Goal: Task Accomplishment & Management: Use online tool/utility

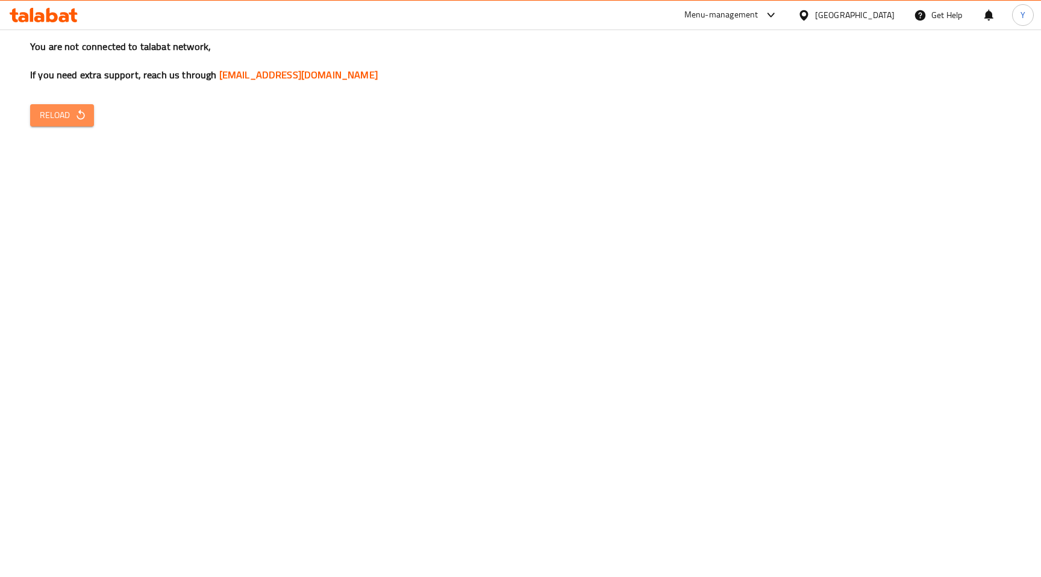
click at [73, 105] on button "Reload" at bounding box center [62, 115] width 64 height 22
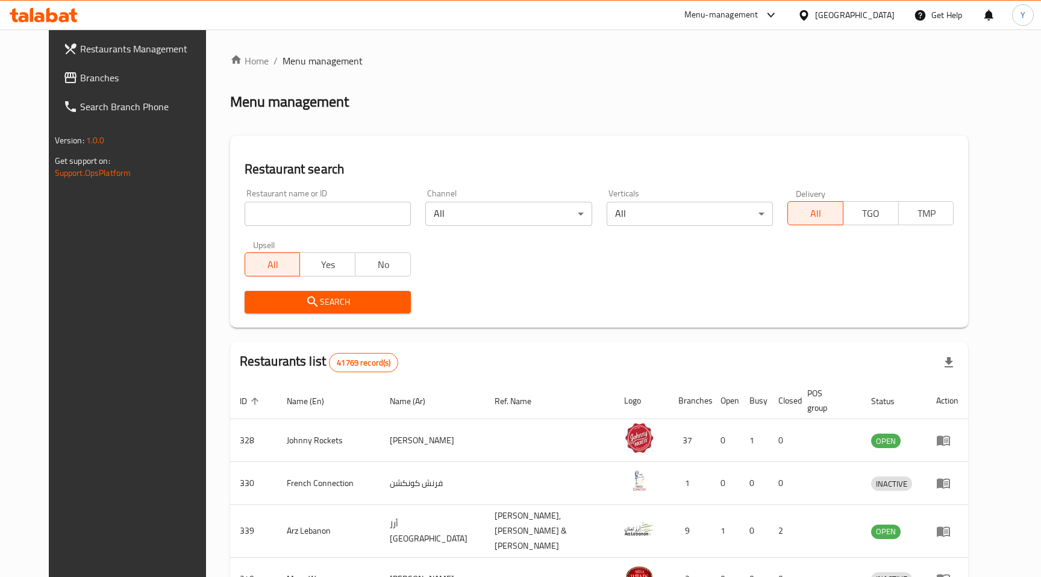
click at [313, 213] on input "search" at bounding box center [328, 214] width 166 height 24
paste input "637981"
type input "637981"
click button "Search" at bounding box center [328, 302] width 166 height 22
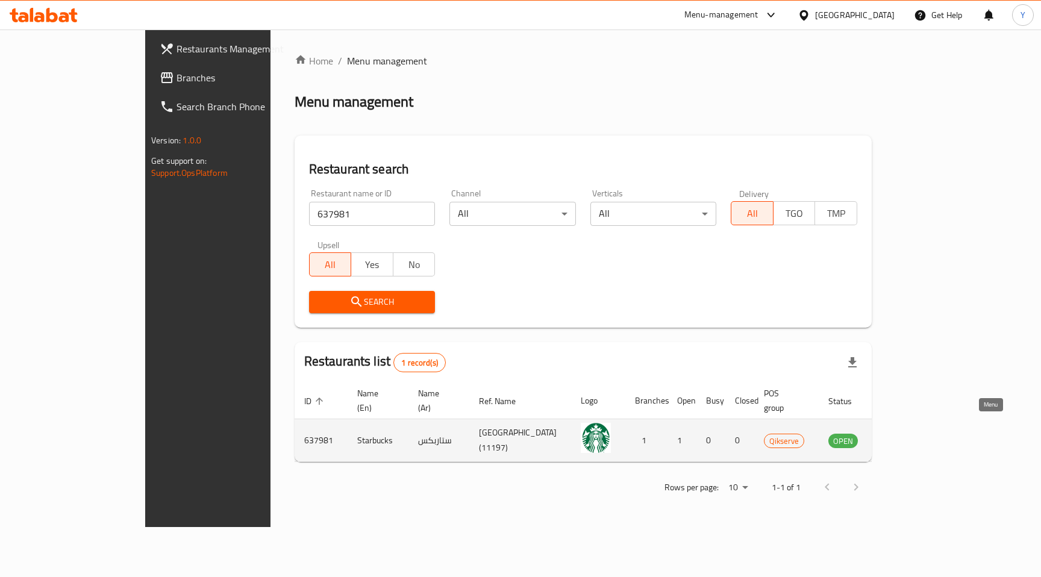
click at [905, 436] on icon "enhanced table" at bounding box center [898, 441] width 13 height 10
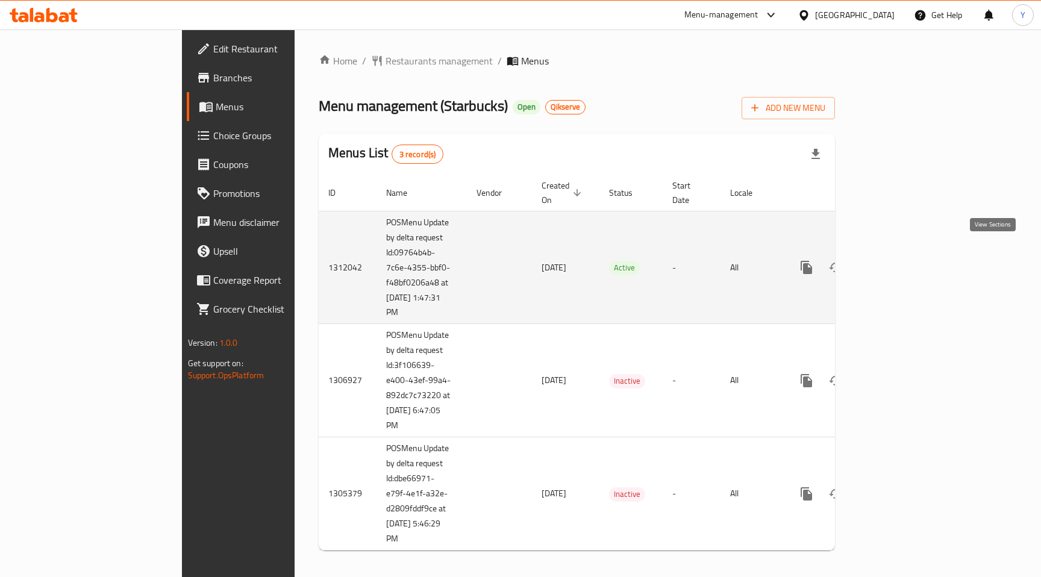
click at [899, 262] on icon "enhanced table" at bounding box center [893, 267] width 11 height 11
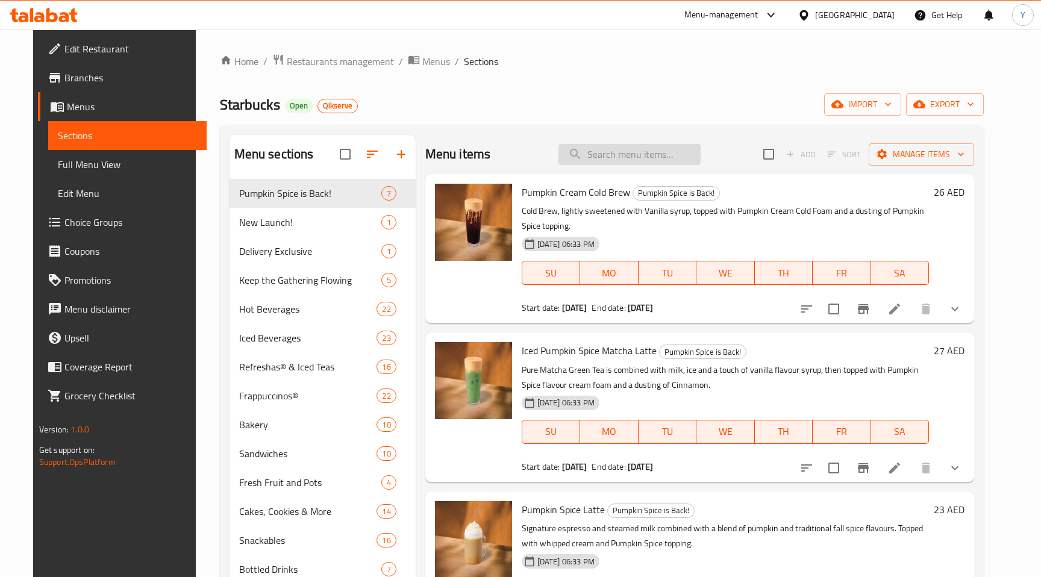
click at [605, 154] on input "search" at bounding box center [629, 154] width 142 height 21
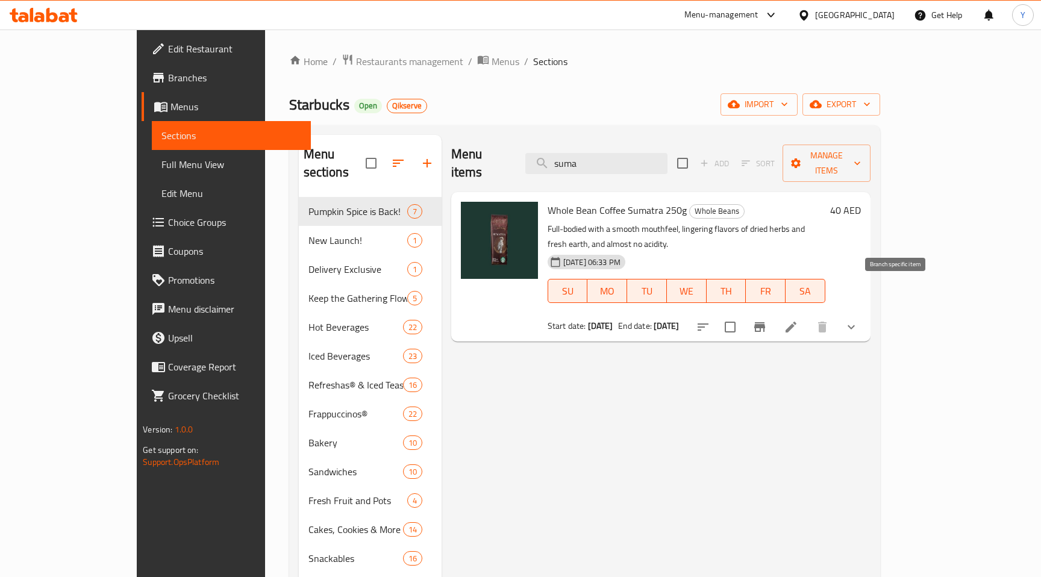
type input "suma"
click at [774, 313] on button "Branch-specific-item" at bounding box center [759, 327] width 29 height 29
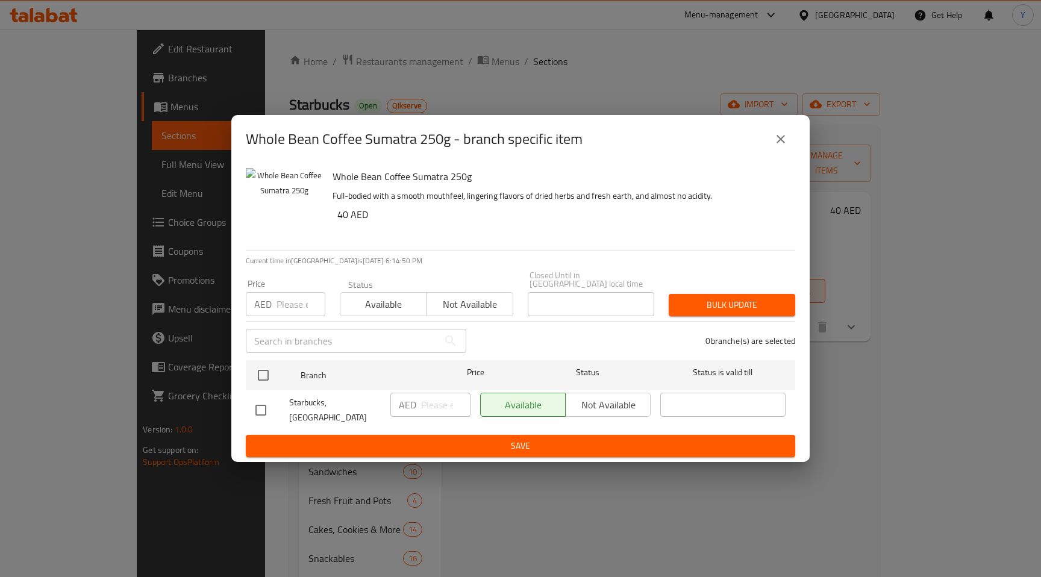
click at [784, 140] on icon "close" at bounding box center [780, 139] width 8 height 8
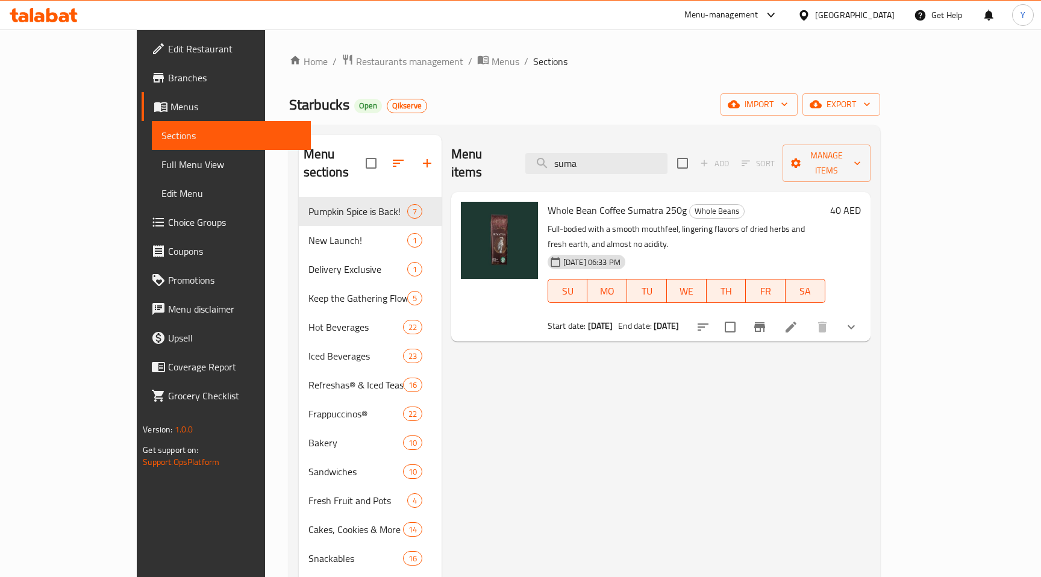
click at [796, 322] on icon at bounding box center [790, 327] width 11 height 11
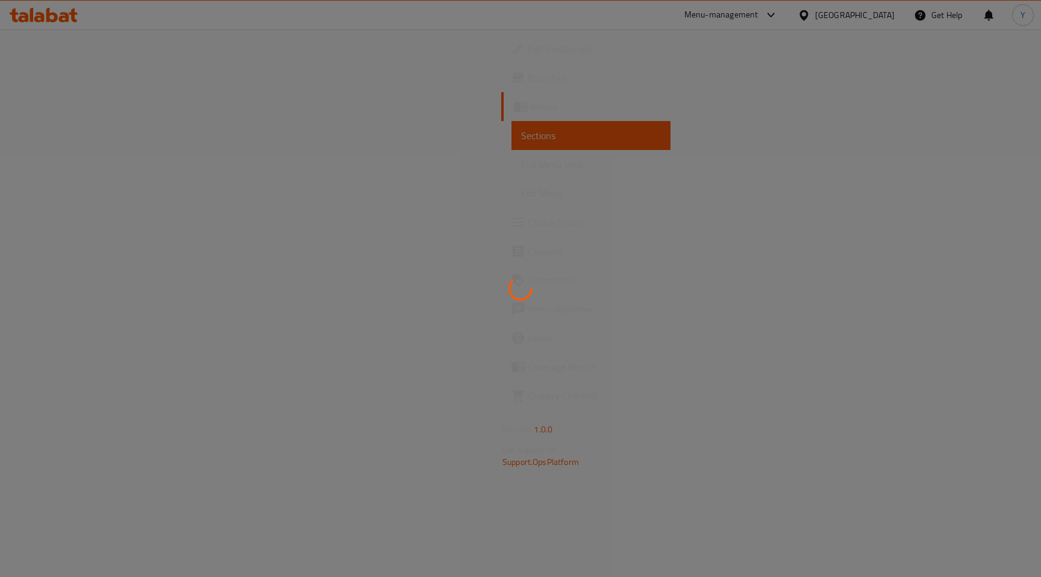
click at [534, 205] on div at bounding box center [520, 288] width 1041 height 577
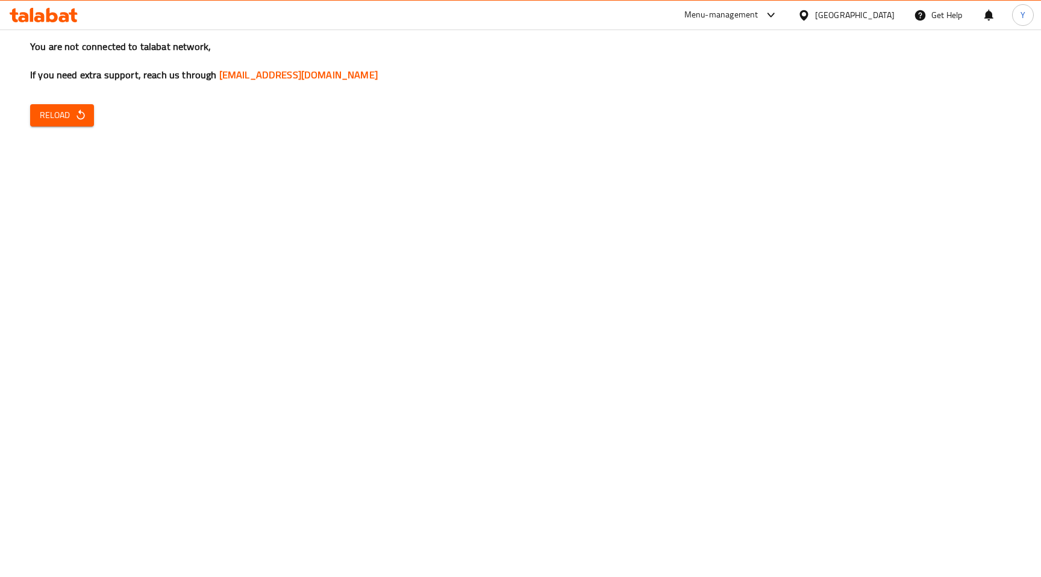
click at [62, 117] on span "Reload" at bounding box center [62, 115] width 45 height 15
click at [62, 116] on span "Reload" at bounding box center [62, 115] width 45 height 15
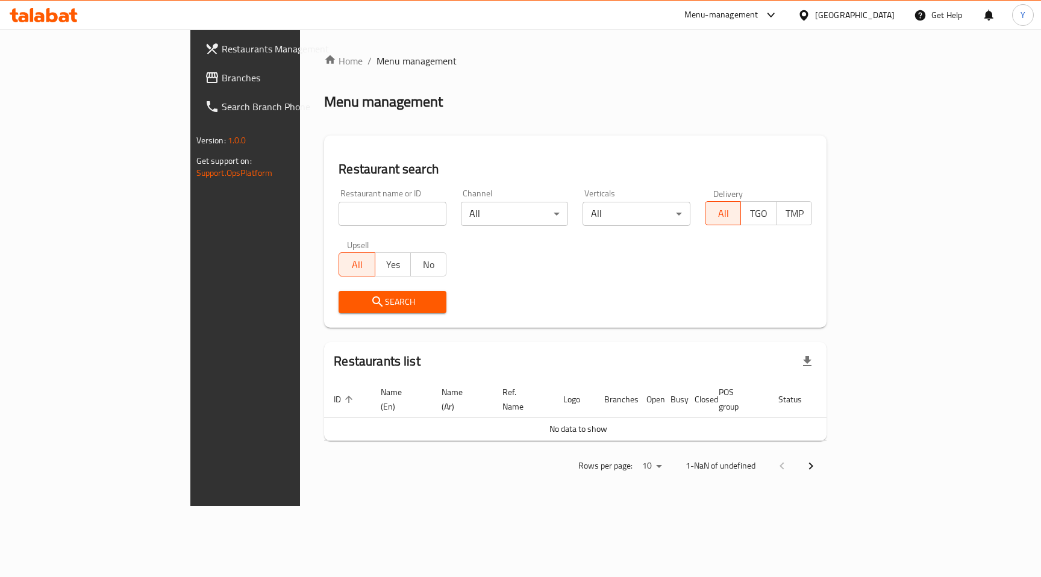
click at [339, 216] on input "search" at bounding box center [393, 214] width 108 height 24
